Goal: Task Accomplishment & Management: Use online tool/utility

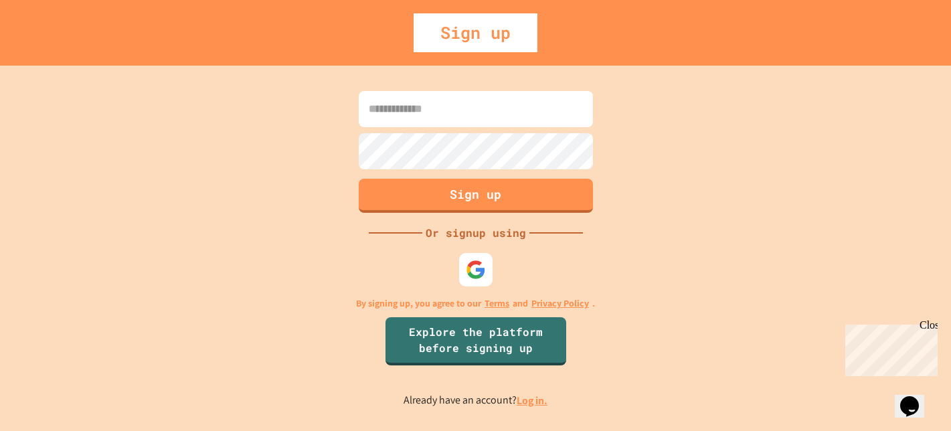
click at [544, 412] on div "Sign up Or signup using By signing up, you agree to our Terms and Privacy Polic…" at bounding box center [475, 249] width 951 height 366
click at [544, 404] on link "Log in." at bounding box center [532, 401] width 31 height 14
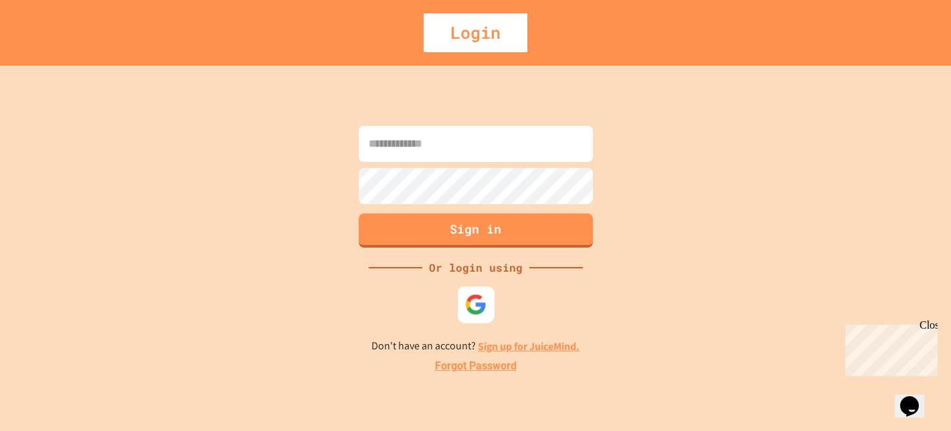
click at [481, 305] on img at bounding box center [476, 305] width 22 height 22
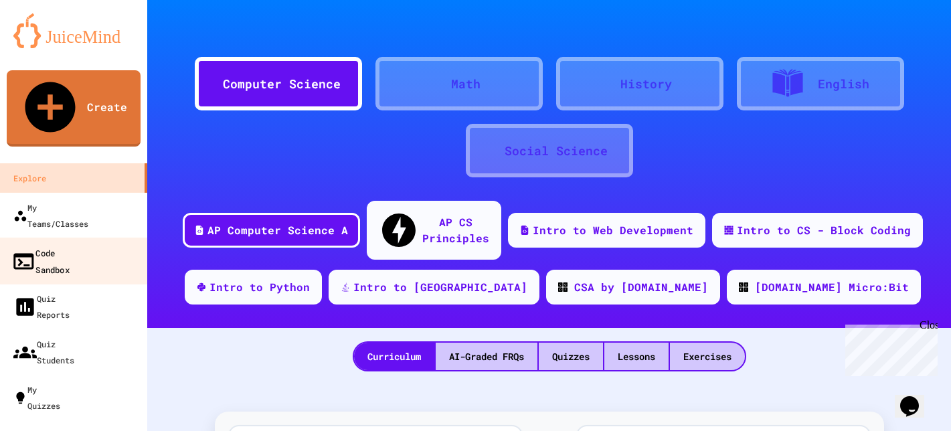
click at [70, 244] on div "Code Sandbox" at bounding box center [40, 260] width 58 height 33
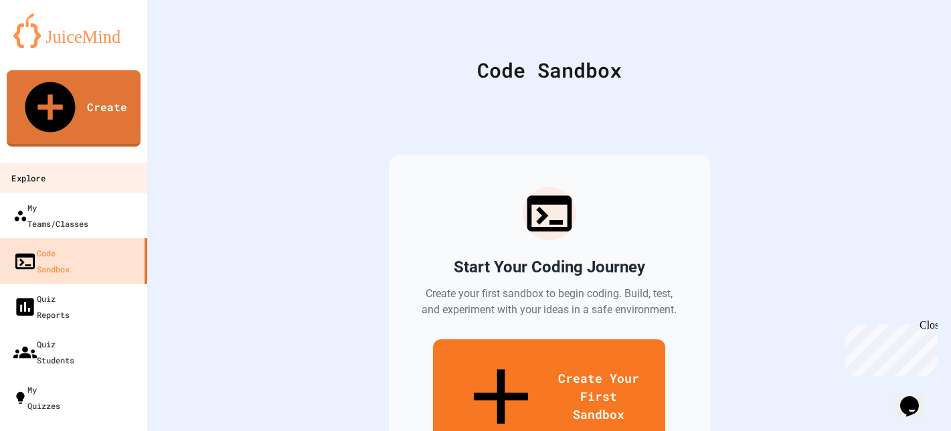
click at [72, 163] on link "Explore" at bounding box center [74, 178] width 152 height 30
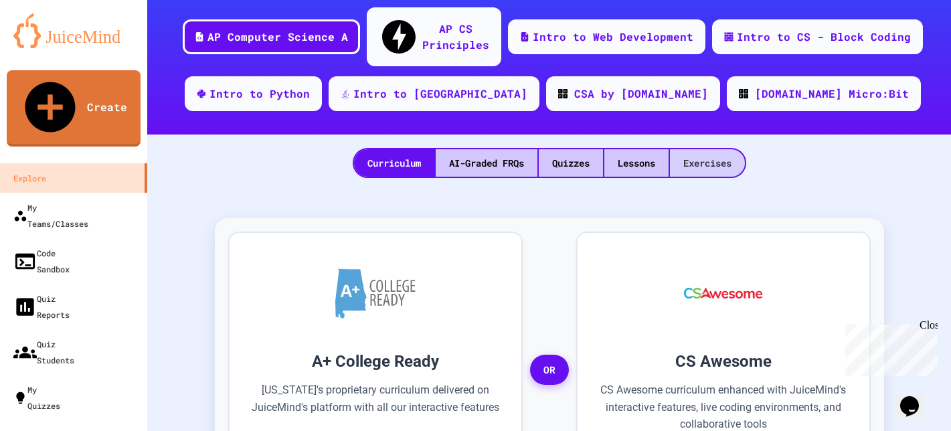
click at [708, 149] on div "Exercises" at bounding box center [707, 162] width 75 height 27
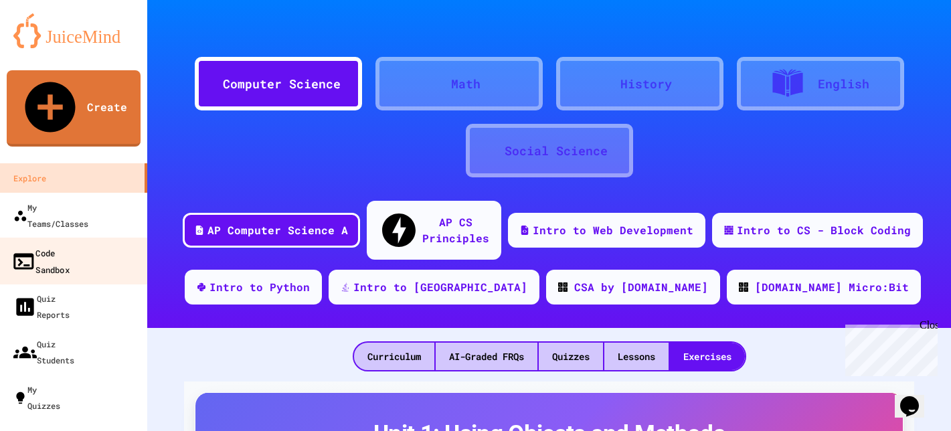
click at [54, 244] on div "Code Sandbox" at bounding box center [40, 260] width 58 height 33
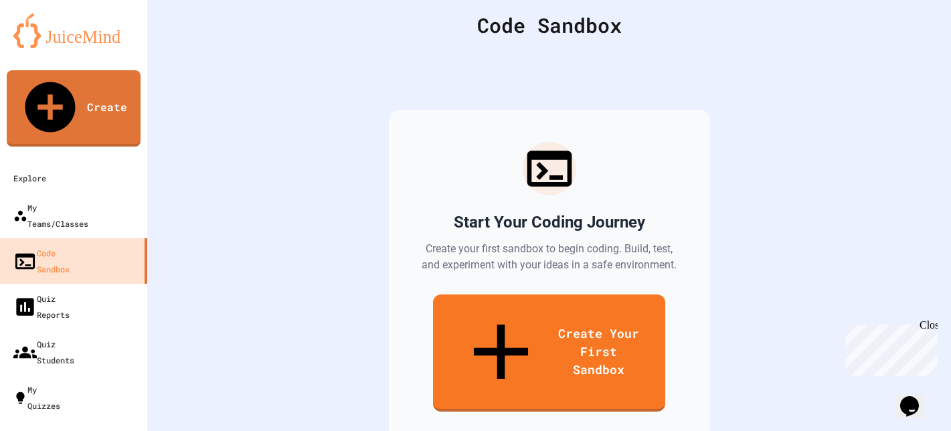
scroll to position [69, 0]
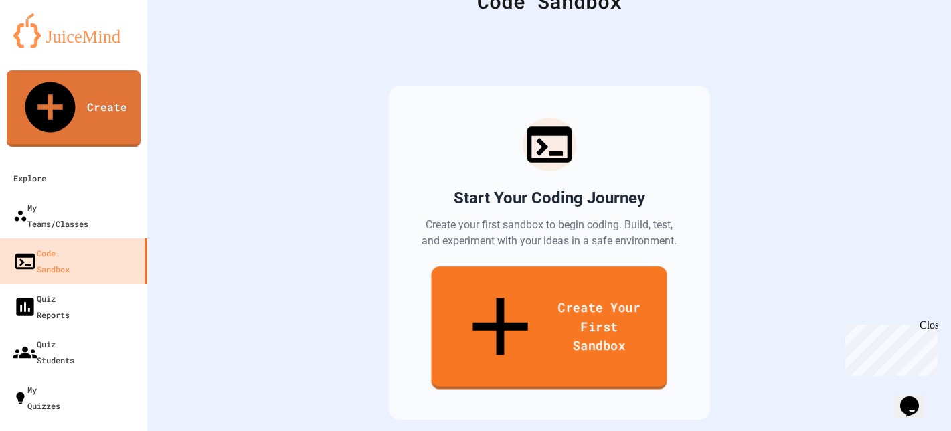
click at [497, 338] on link "Create Your First Sandbox" at bounding box center [549, 327] width 236 height 123
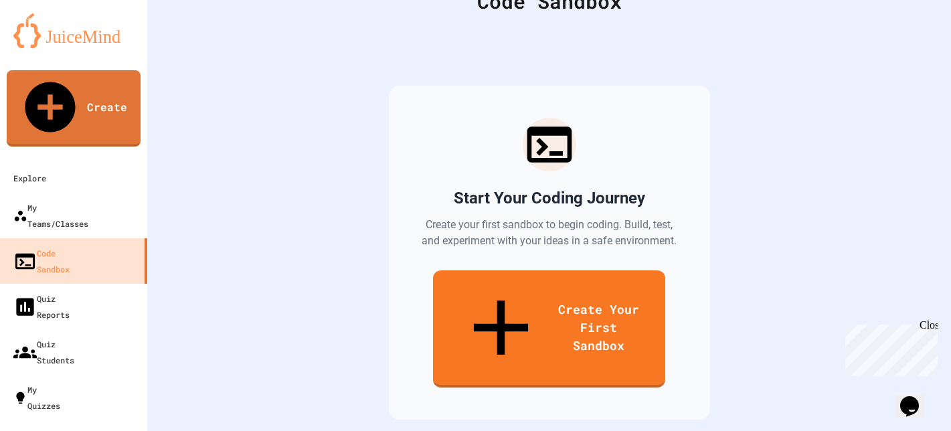
scroll to position [363, 0]
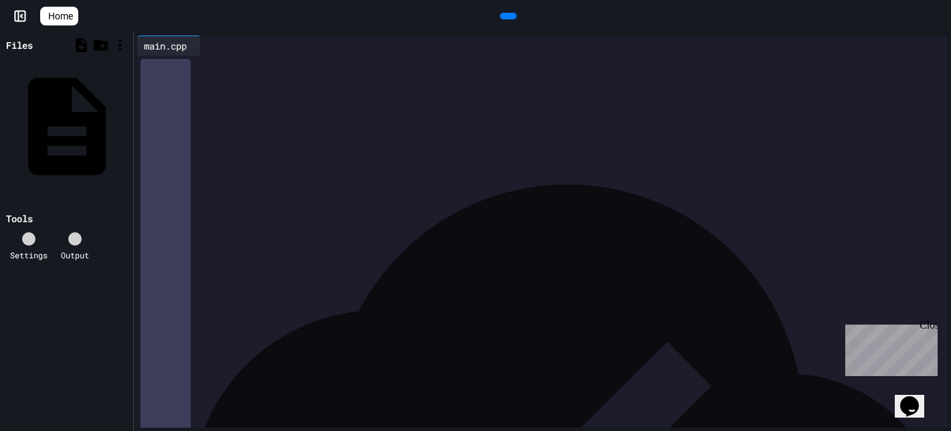
click at [510, 19] on div at bounding box center [508, 16] width 17 height 7
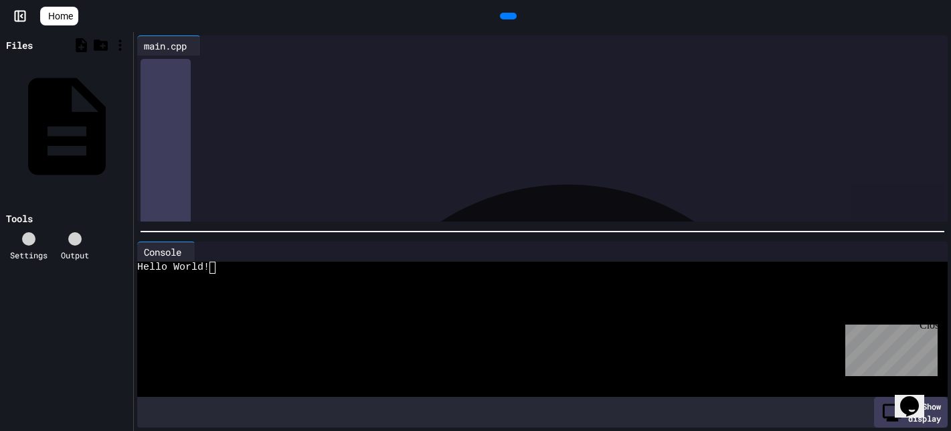
click at [73, 11] on span "Home" at bounding box center [60, 15] width 25 height 13
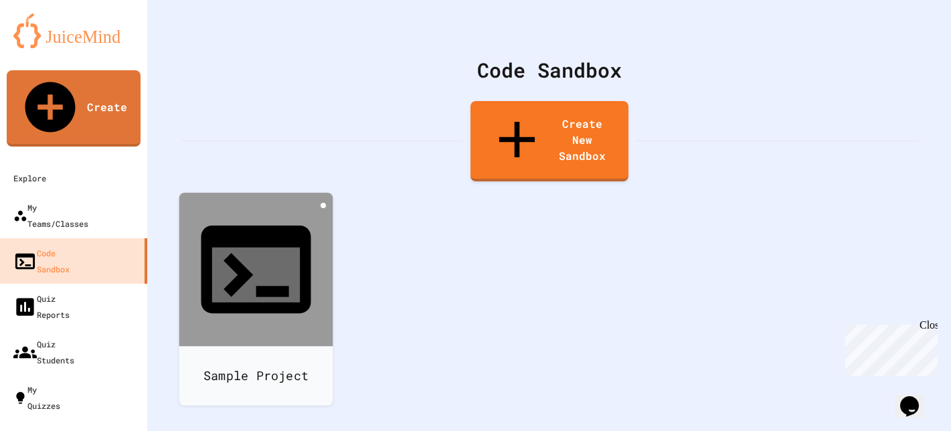
click at [323, 206] on icon at bounding box center [323, 206] width 0 height 0
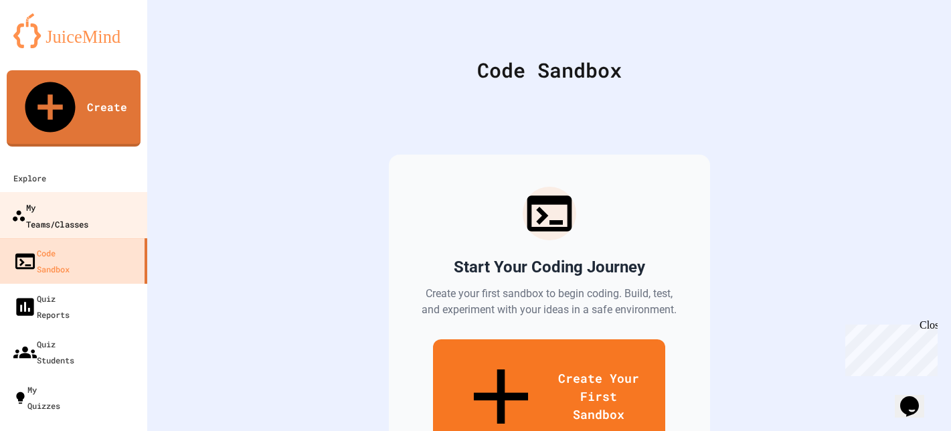
click at [62, 199] on div "My Teams/Classes" at bounding box center [49, 215] width 77 height 33
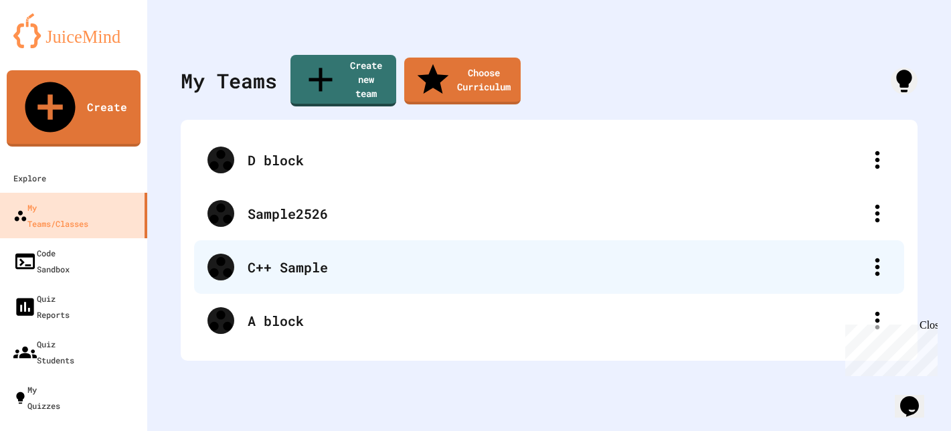
click at [569, 257] on div "C++ Sample" at bounding box center [556, 267] width 617 height 20
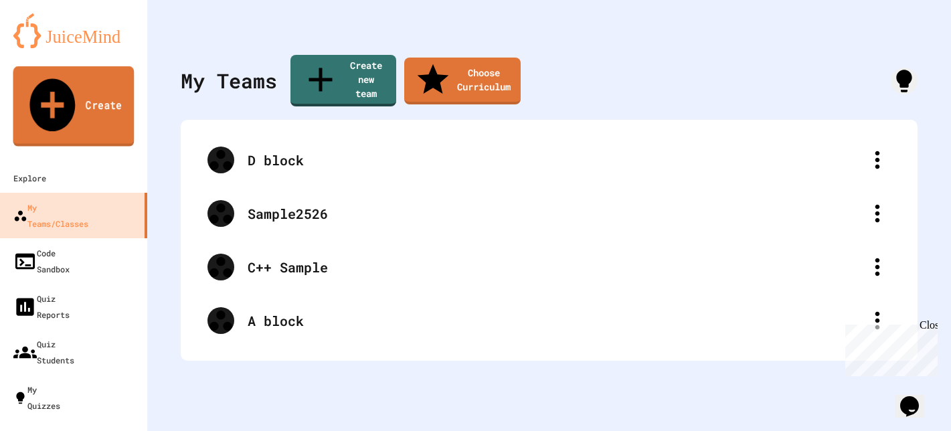
click at [74, 97] on link "Create" at bounding box center [73, 106] width 121 height 80
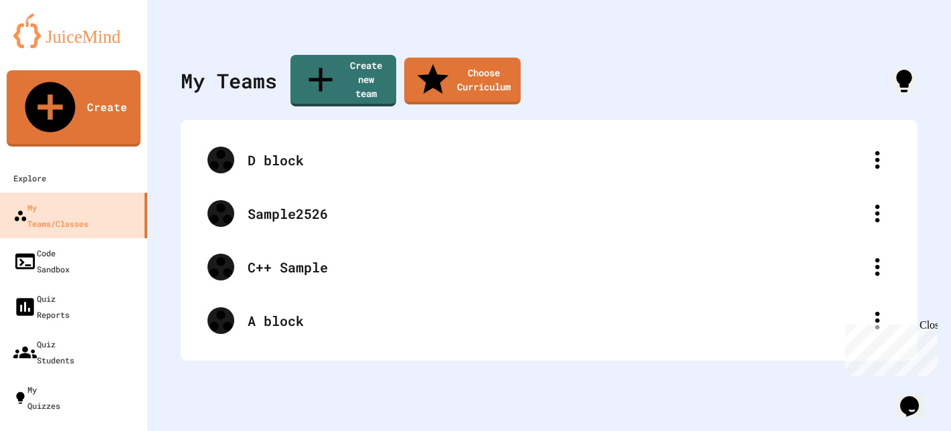
scroll to position [370, 0]
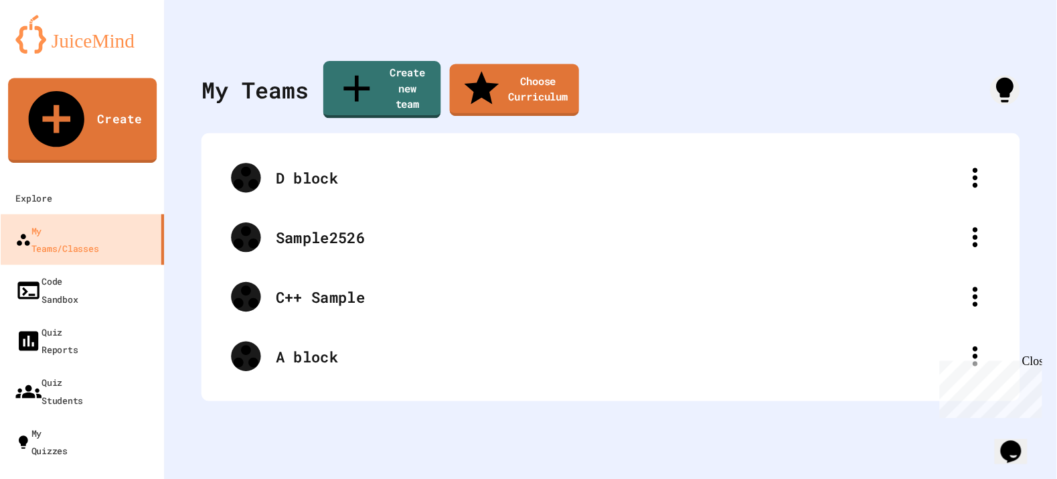
scroll to position [1299, 0]
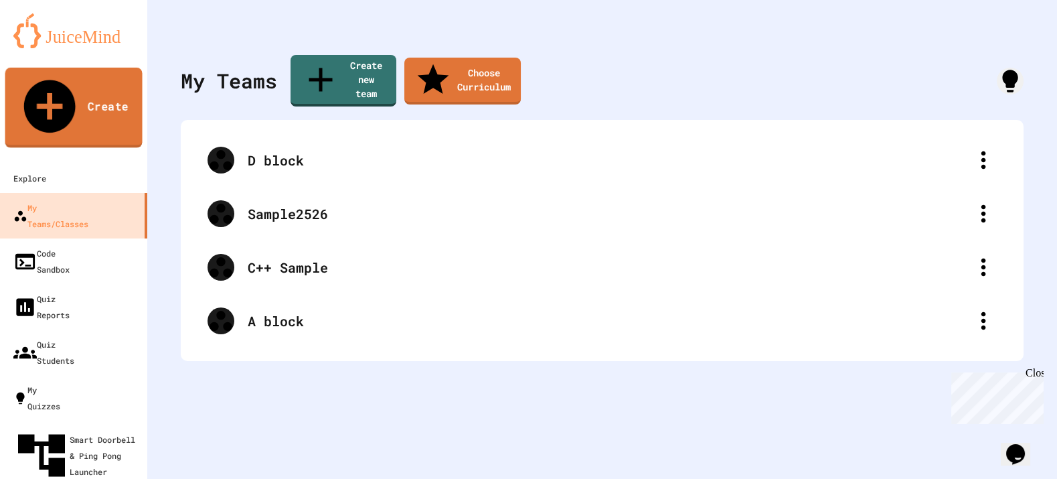
click at [98, 82] on link "Create" at bounding box center [73, 108] width 137 height 80
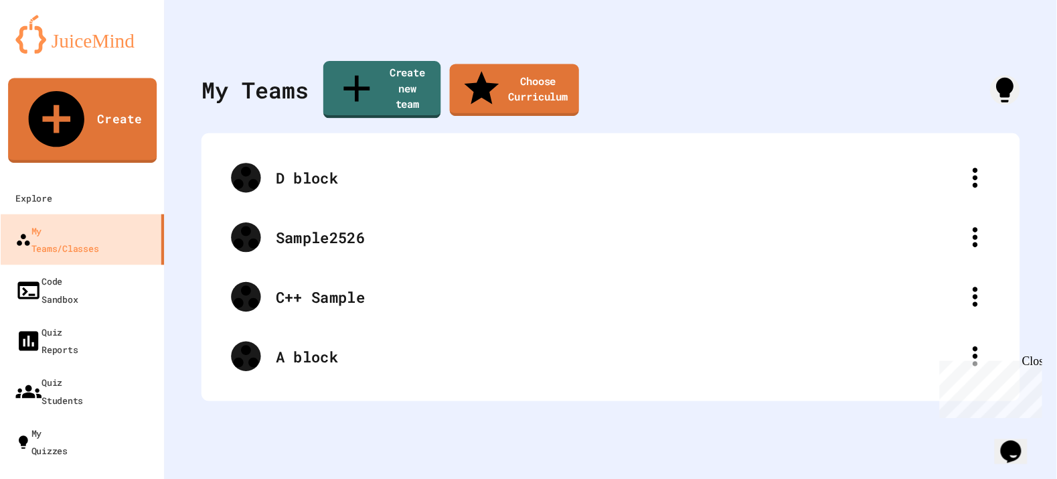
scroll to position [1295, 0]
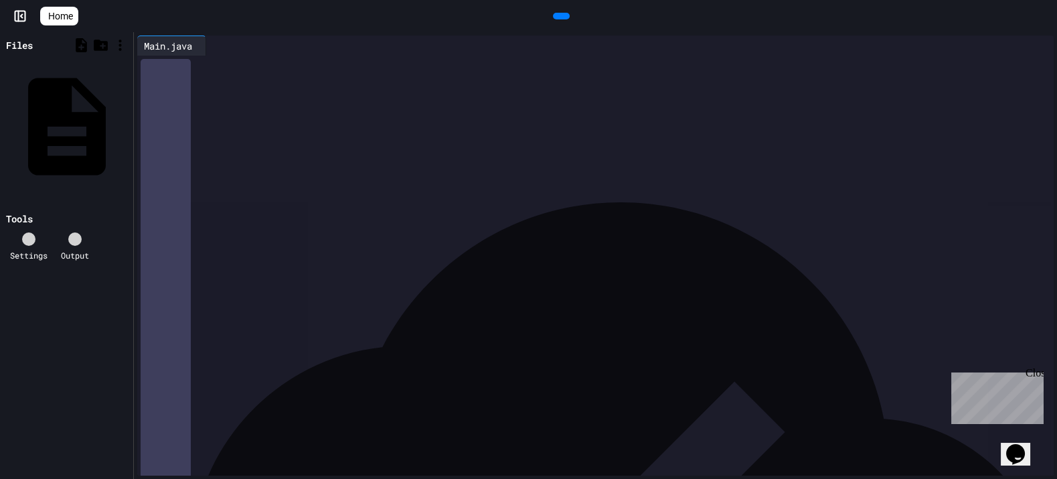
click at [29, 239] on icon at bounding box center [29, 239] width 0 height 0
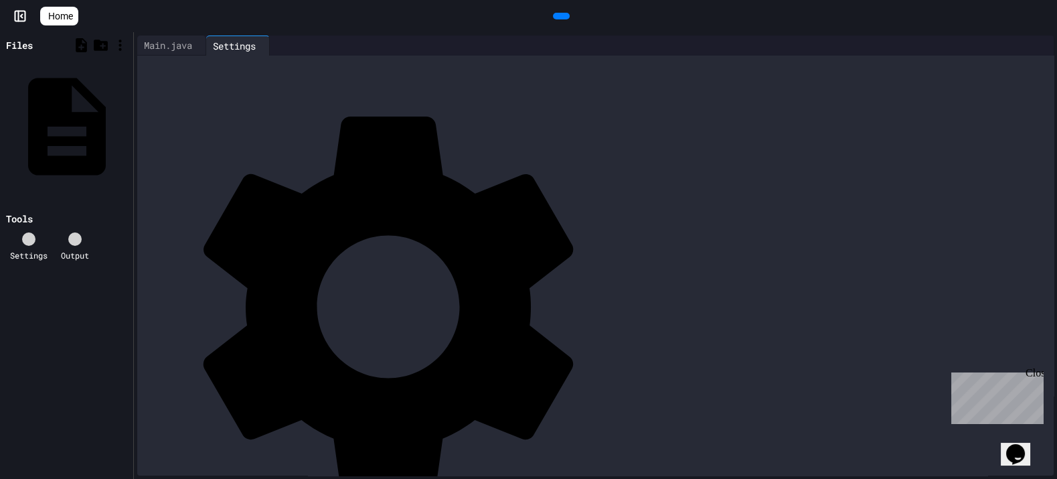
click at [29, 239] on icon at bounding box center [29, 239] width 0 height 0
click at [72, 232] on div at bounding box center [74, 238] width 13 height 13
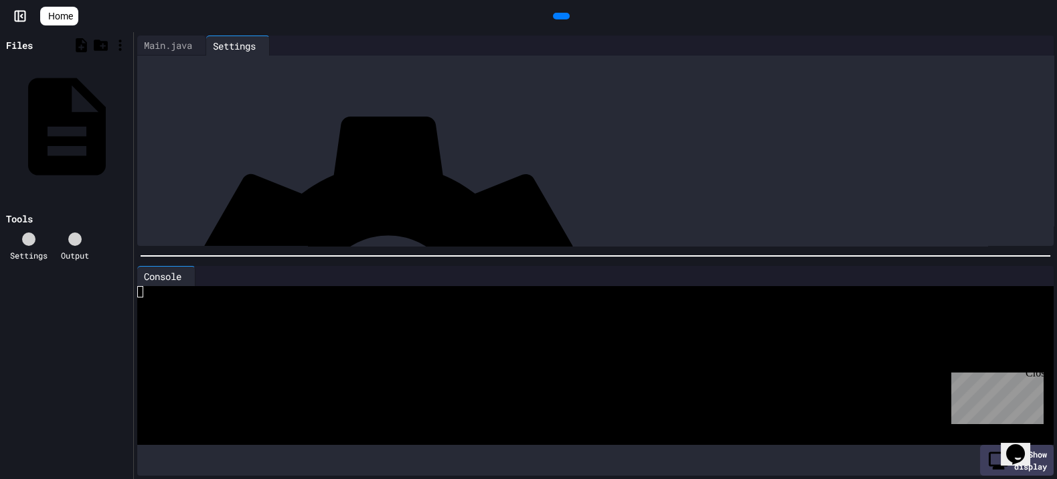
click at [951, 374] on div "Close" at bounding box center [1034, 375] width 17 height 17
click at [126, 118] on div "Main.java" at bounding box center [126, 124] width 0 height 13
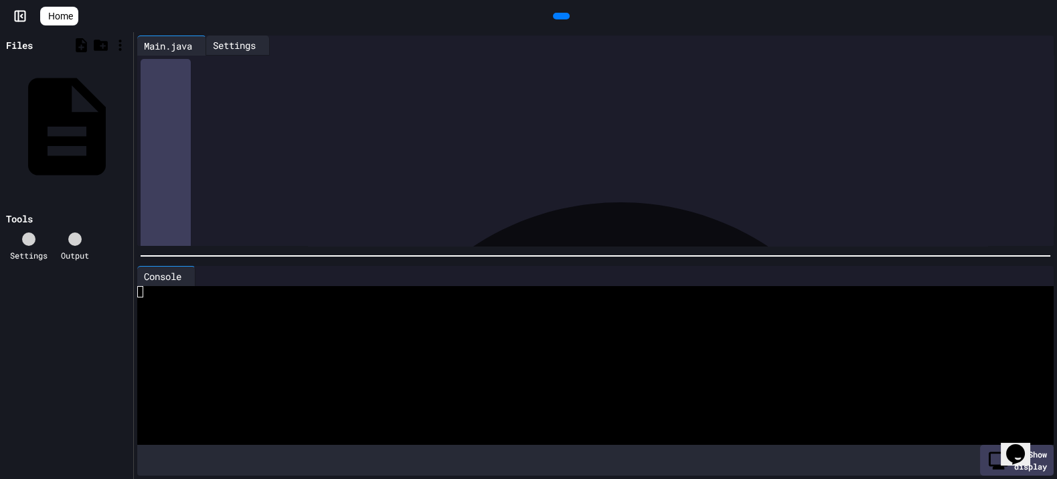
click at [256, 46] on div "Settings" at bounding box center [234, 45] width 56 height 14
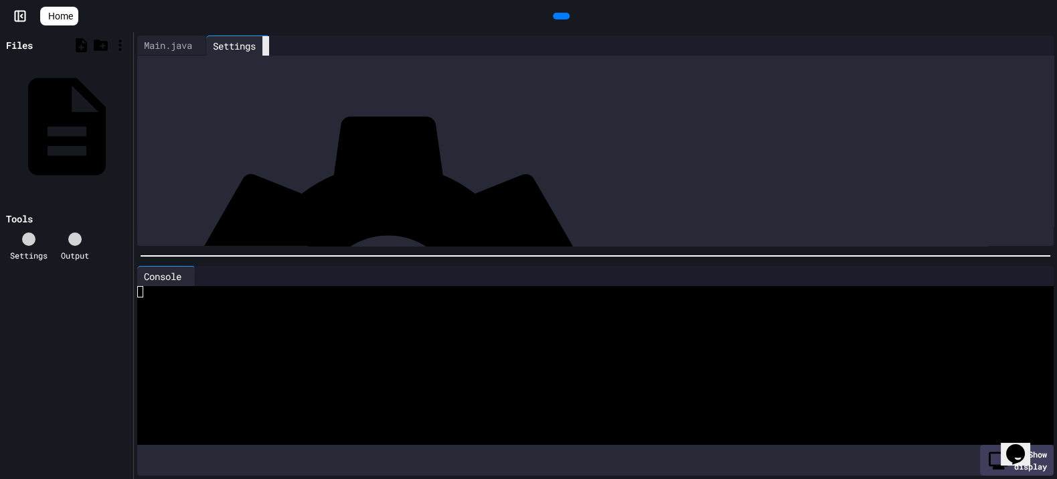
click at [266, 46] on icon at bounding box center [266, 46] width 0 height 0
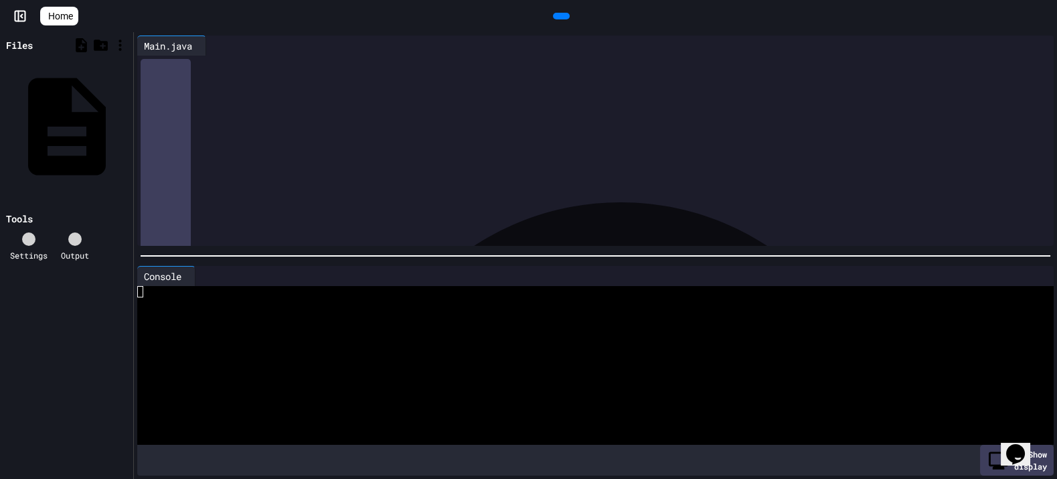
click at [951, 46] on icon at bounding box center [1035, 46] width 0 height 0
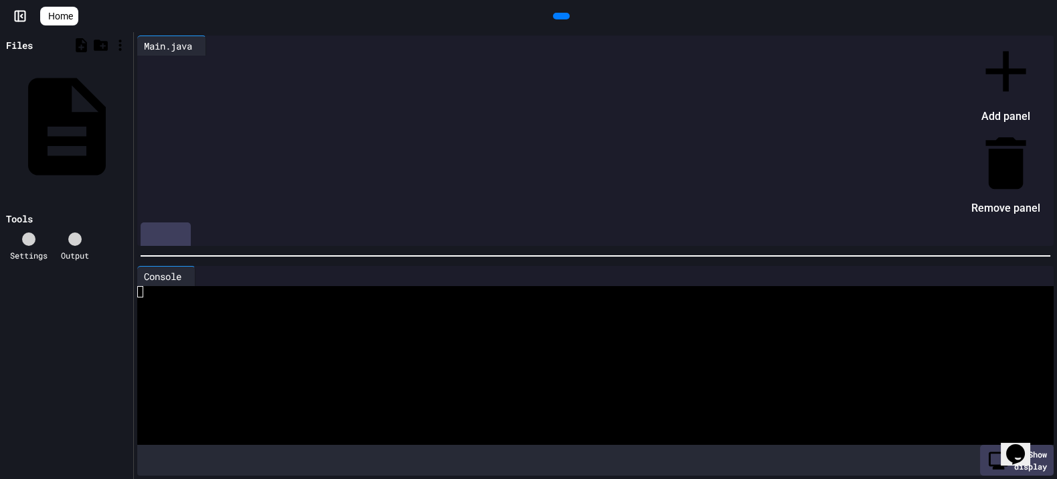
click at [951, 37] on div at bounding box center [999, 37] width 82 height 0
